Goal: Task Accomplishment & Management: Use online tool/utility

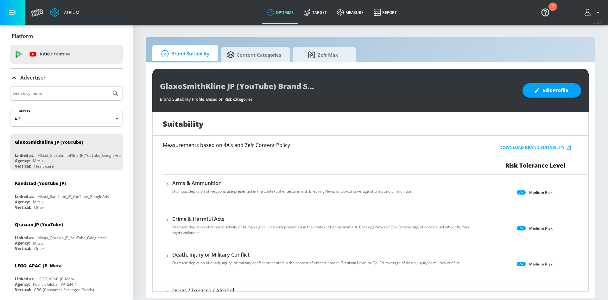
click at [59, 91] on input "Search by name" at bounding box center [61, 93] width 96 height 8
click at [316, 19] on link "Target" at bounding box center [314, 12] width 33 height 23
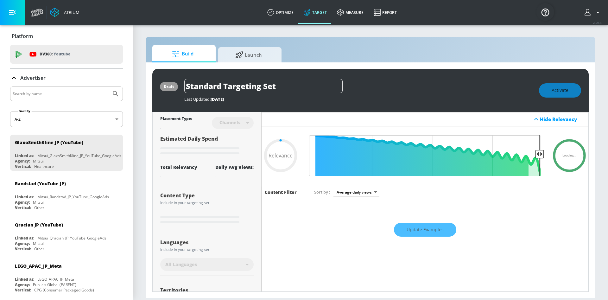
click at [39, 93] on input "Search by name" at bounding box center [61, 94] width 96 height 8
paste input "GlaxoSmithKline K.K."
type input "GlaxoSmithKline K.K."
type input "0.05"
type input "GlaxoSmithKline K.K."
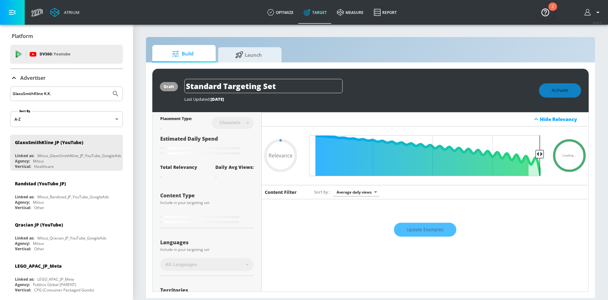
click at [109, 87] on button "Submit Search" at bounding box center [116, 94] width 14 height 14
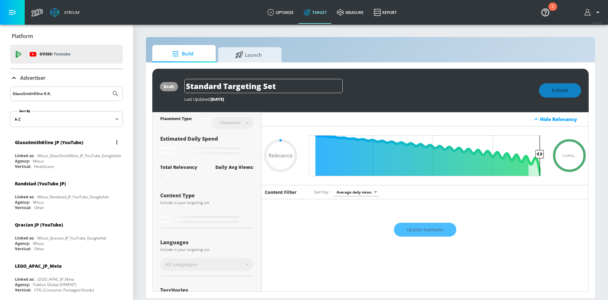
click at [62, 157] on div "Mitsui_GlaxoSmithKline_JP_YouTube_GoogleAds" at bounding box center [79, 155] width 84 height 5
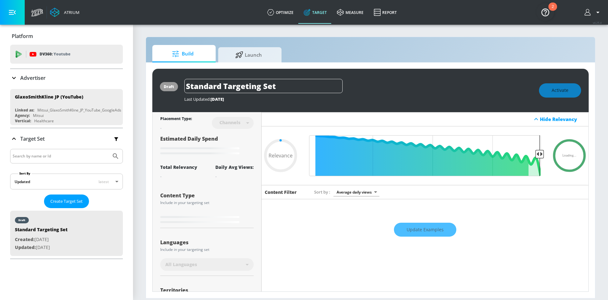
type input "0.6"
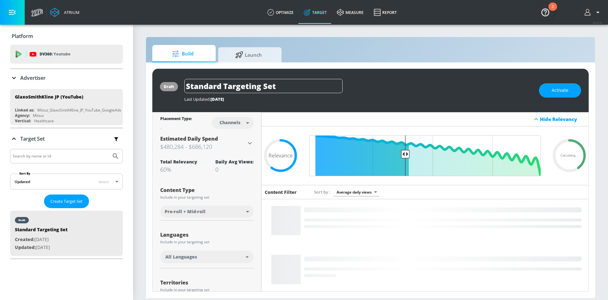
click at [13, 79] on icon at bounding box center [14, 78] width 8 height 8
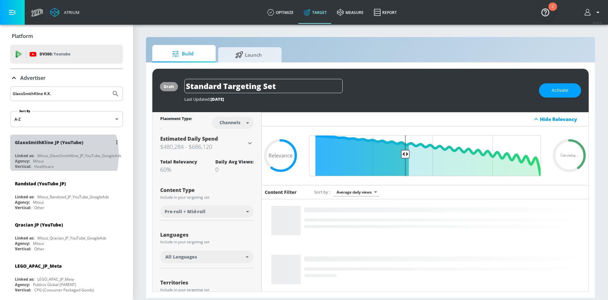
click at [40, 155] on div "Mitsui_GlaxoSmithKline_JP_YouTube_GoogleAds" at bounding box center [79, 155] width 84 height 5
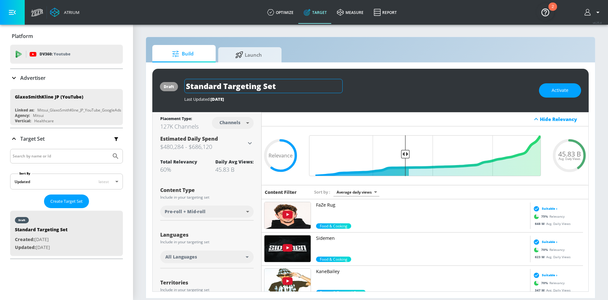
click at [285, 86] on input "Standard Targeting Set" at bounding box center [263, 86] width 158 height 14
drag, startPoint x: 282, startPoint y: 89, endPoint x: 180, endPoint y: 85, distance: 102.3
click at [180, 85] on div "draft Standard Targeting Set Last Updated: [DATE] Activate" at bounding box center [370, 90] width 436 height 43
paste input "GlaxoSmithKline K.K."
type input "GlaxoSmithKline K.K.-0926"
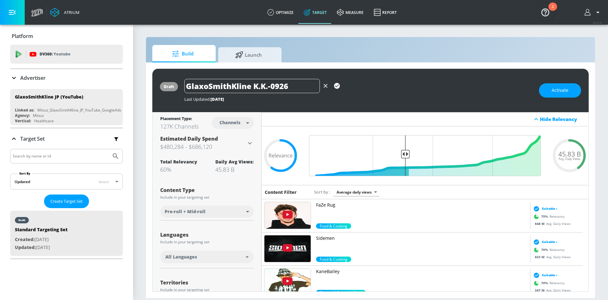
click at [390, 99] on div "Last Updated: [DATE]" at bounding box center [358, 99] width 348 height 6
click at [338, 86] on icon "button" at bounding box center [337, 86] width 6 height 6
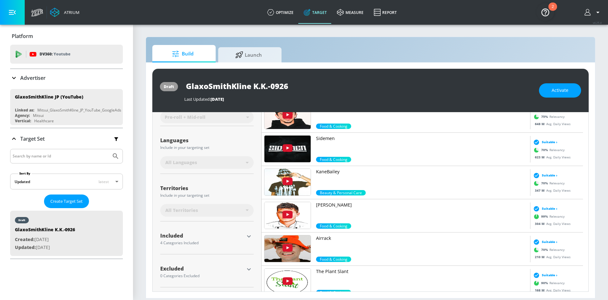
scroll to position [101, 0]
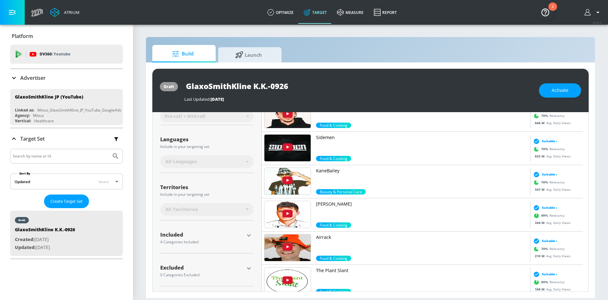
click at [247, 235] on icon "button" at bounding box center [249, 235] width 4 height 2
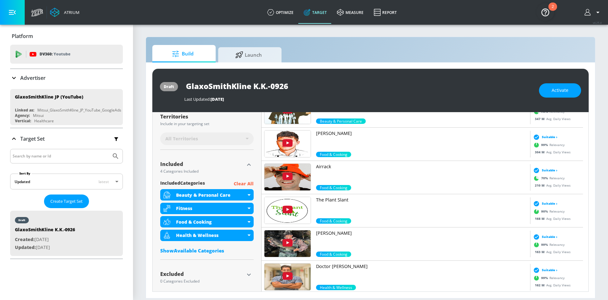
scroll to position [178, 0]
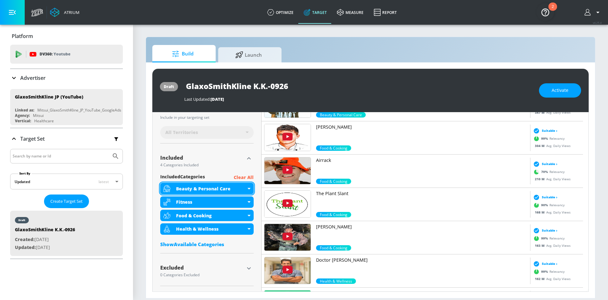
click at [246, 186] on div "Beauty & Personal Care" at bounding box center [206, 188] width 93 height 11
click at [250, 176] on p "Clear All" at bounding box center [244, 177] width 20 height 8
click at [240, 175] on p "Clear All" at bounding box center [244, 177] width 20 height 8
click at [203, 246] on div "Show Available Categories" at bounding box center [206, 244] width 93 height 6
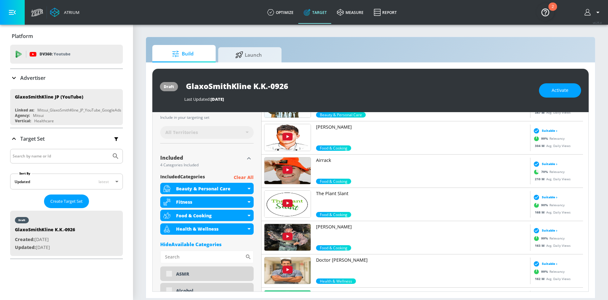
click at [241, 175] on p "Clear All" at bounding box center [244, 177] width 20 height 8
click at [244, 187] on div "Beauty & Personal Care" at bounding box center [211, 188] width 70 height 6
click at [247, 189] on icon at bounding box center [248, 189] width 3 height 2
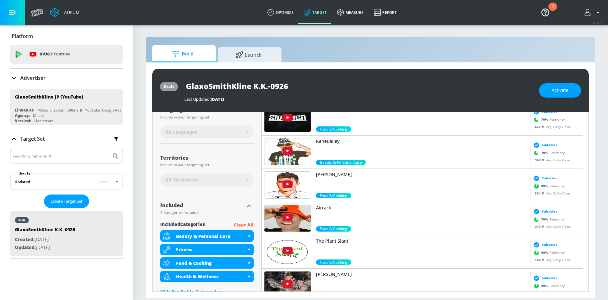
scroll to position [0, 0]
